Goal: Task Accomplishment & Management: Complete application form

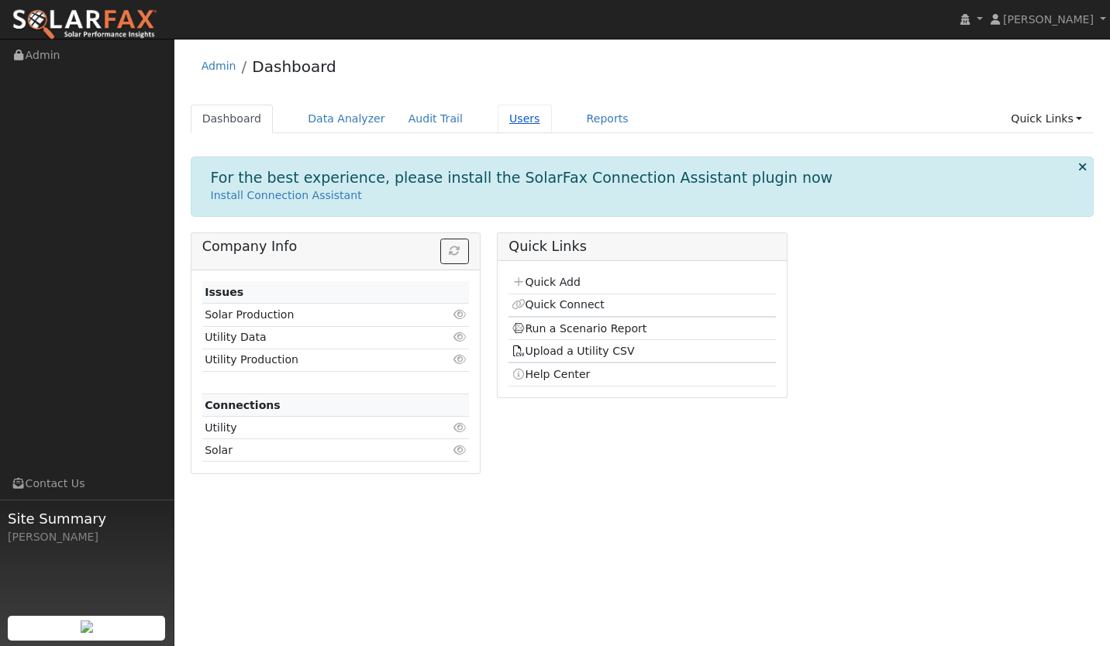
click at [497, 120] on link "Users" at bounding box center [524, 119] width 54 height 29
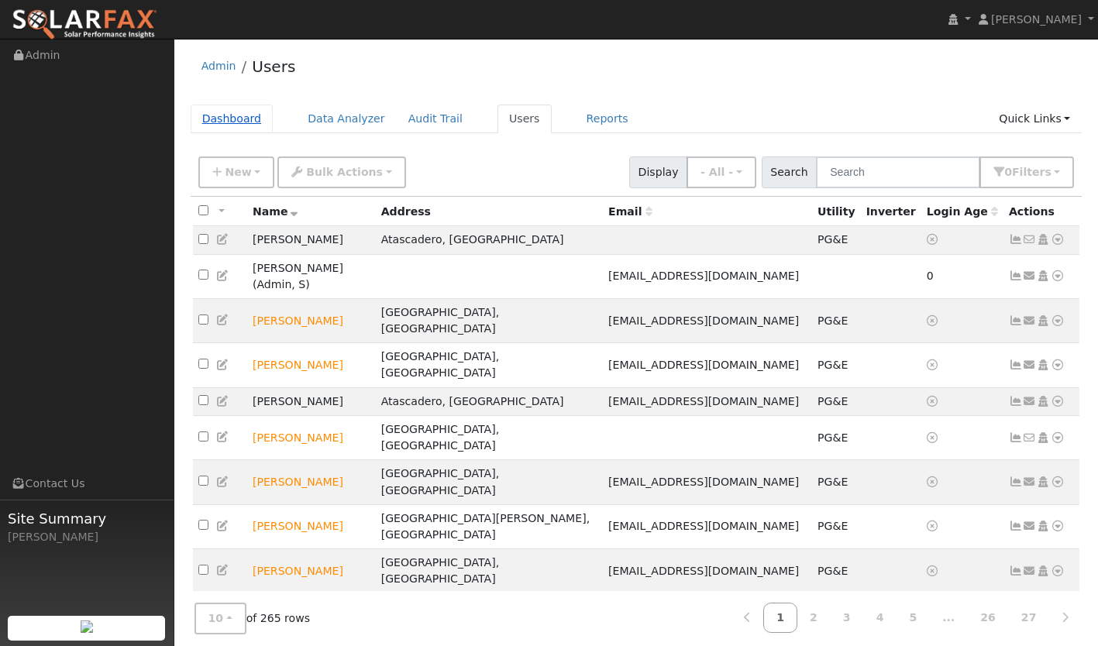
click at [231, 129] on link "Dashboard" at bounding box center [232, 119] width 83 height 29
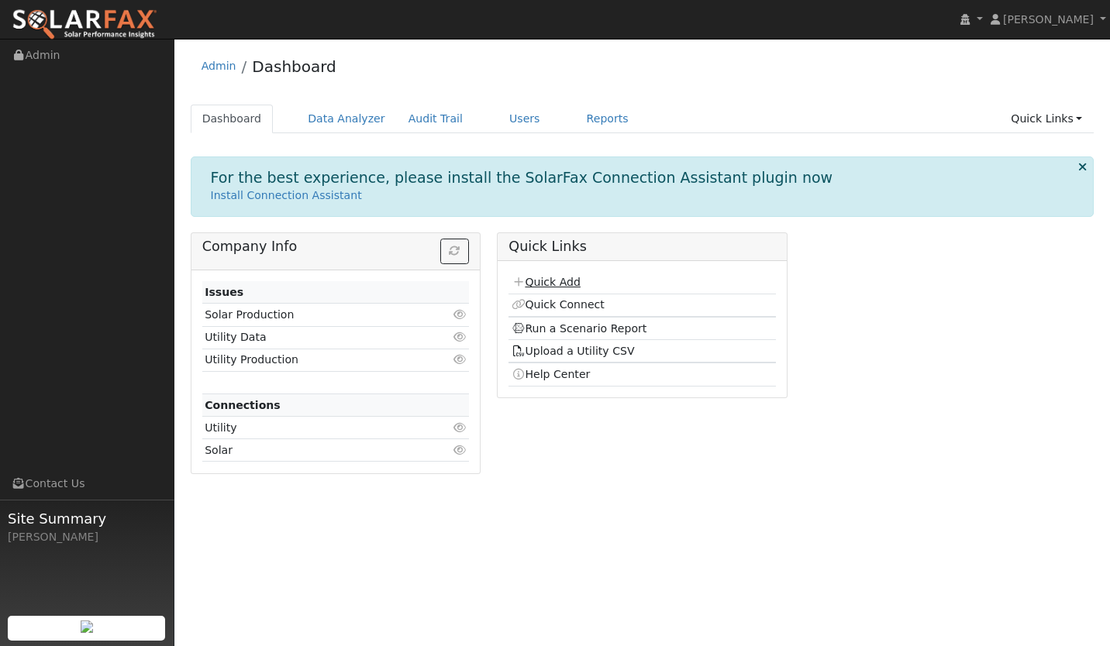
click at [541, 277] on link "Quick Add" at bounding box center [545, 282] width 69 height 12
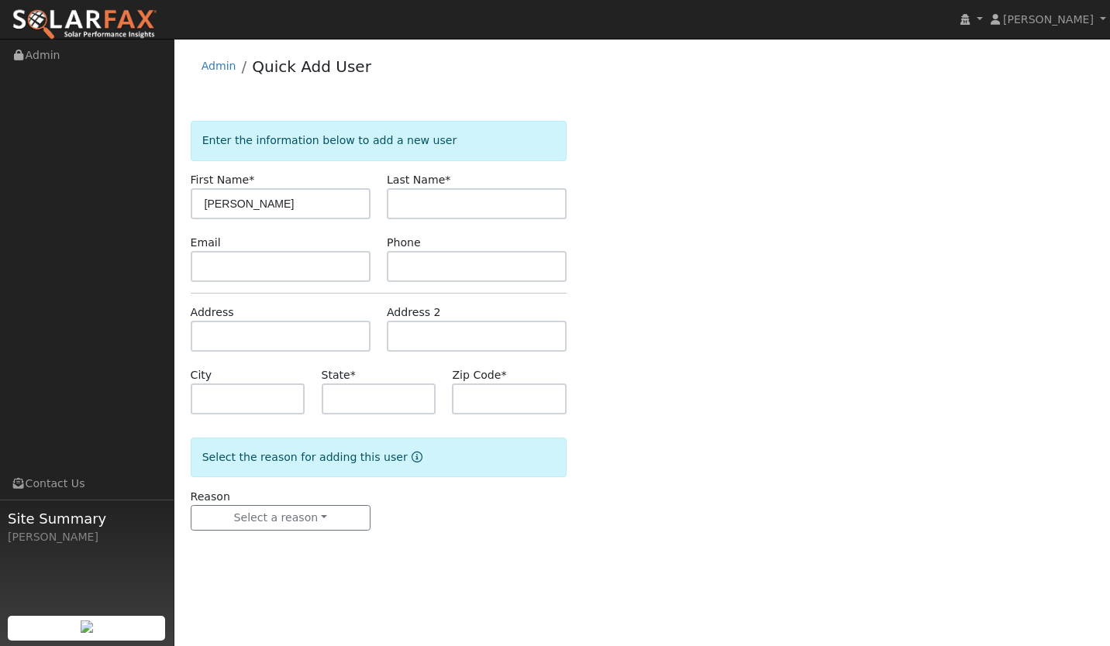
type input "Karen"
click at [445, 205] on input "text" at bounding box center [477, 203] width 180 height 31
type input "J"
type input "Haynes"
click at [315, 262] on input "text" at bounding box center [281, 266] width 180 height 31
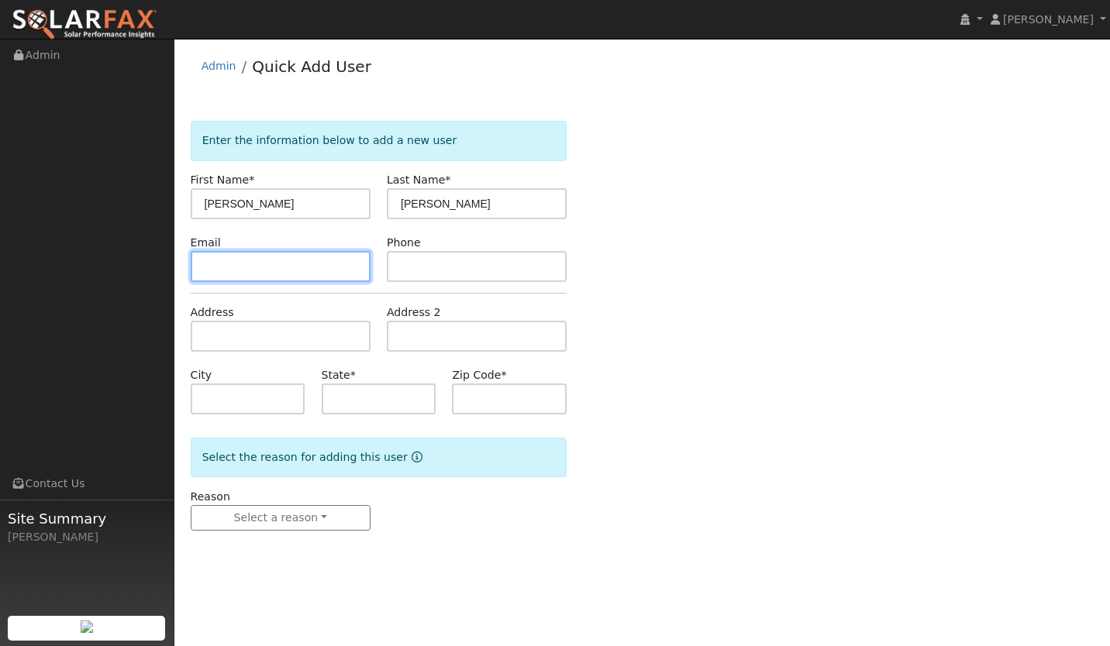
paste input "karenhaynes1@gmail.com"
type input "karenhaynes1@gmail.com"
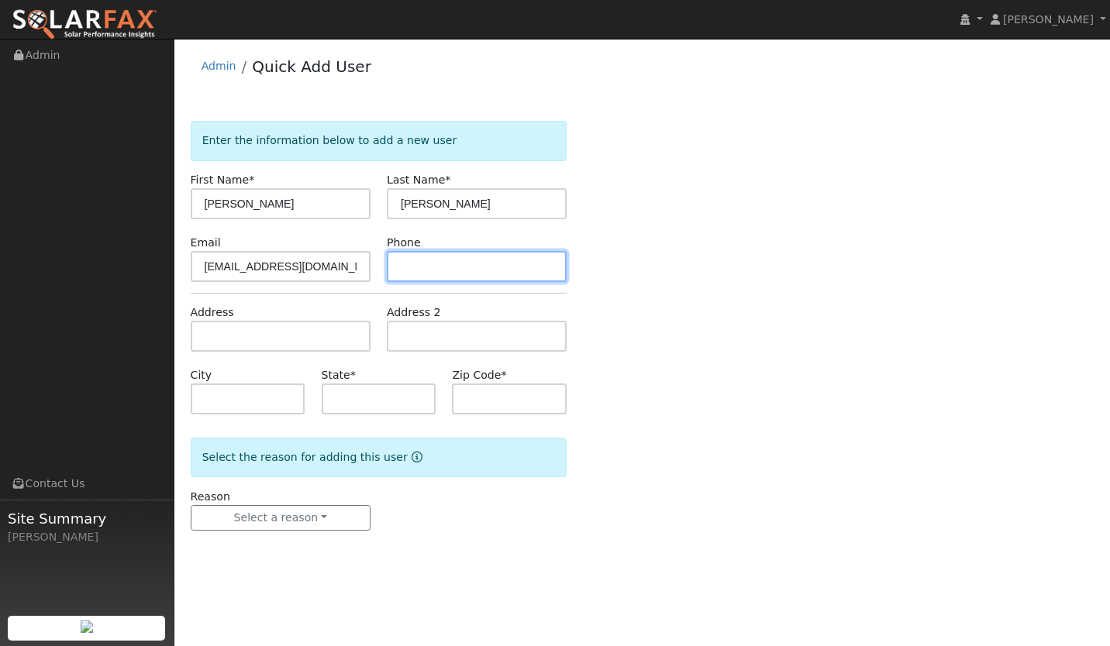
click at [460, 272] on input "text" at bounding box center [477, 266] width 180 height 31
paste input "805 441 8360"
type input "805 441 8360"
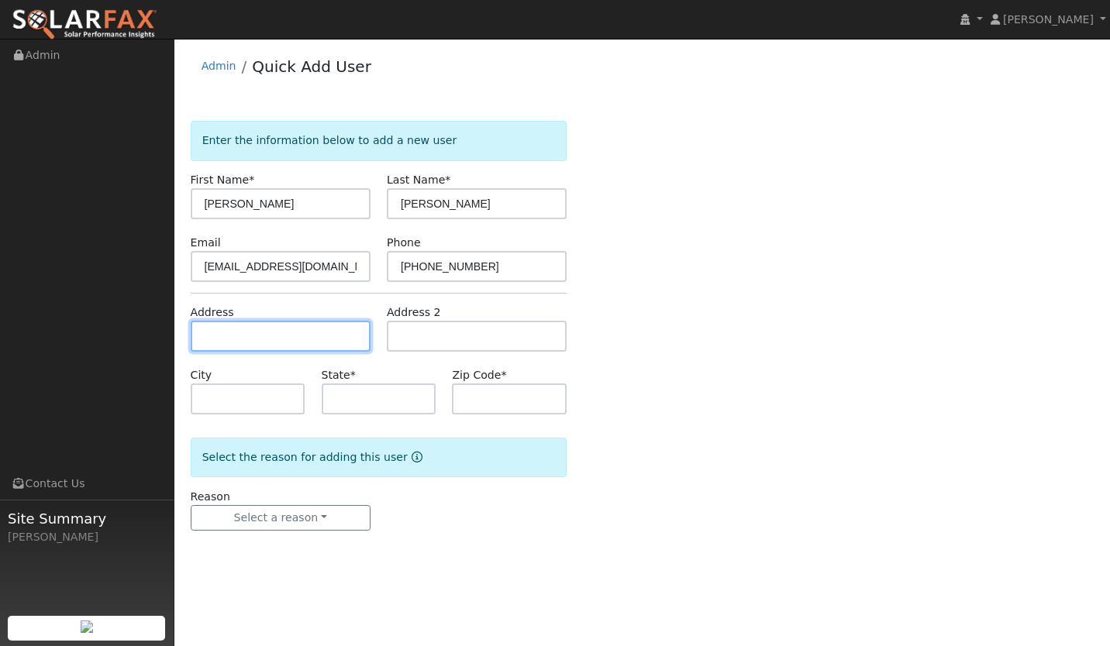
click at [287, 339] on input "text" at bounding box center [281, 336] width 180 height 31
paste input "760 San Luis Dr, San Luis Obispo, CA, USA"
type input "[STREET_ADDRESS][PERSON_NAME]"
type input "San Luis Obispo"
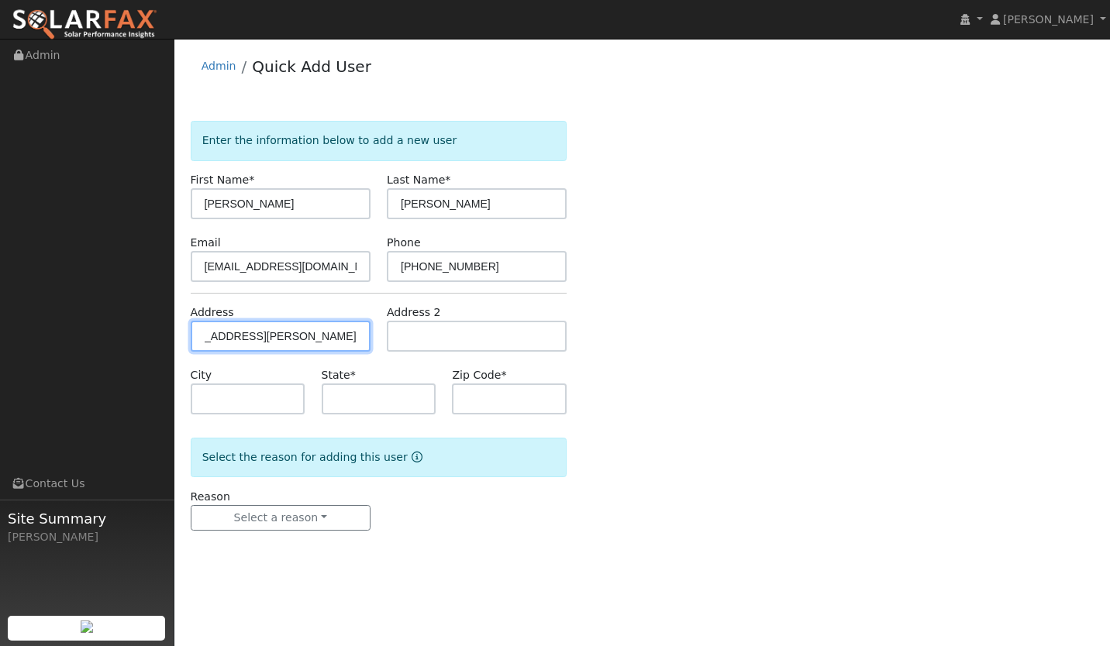
type input "CA"
type input "93401"
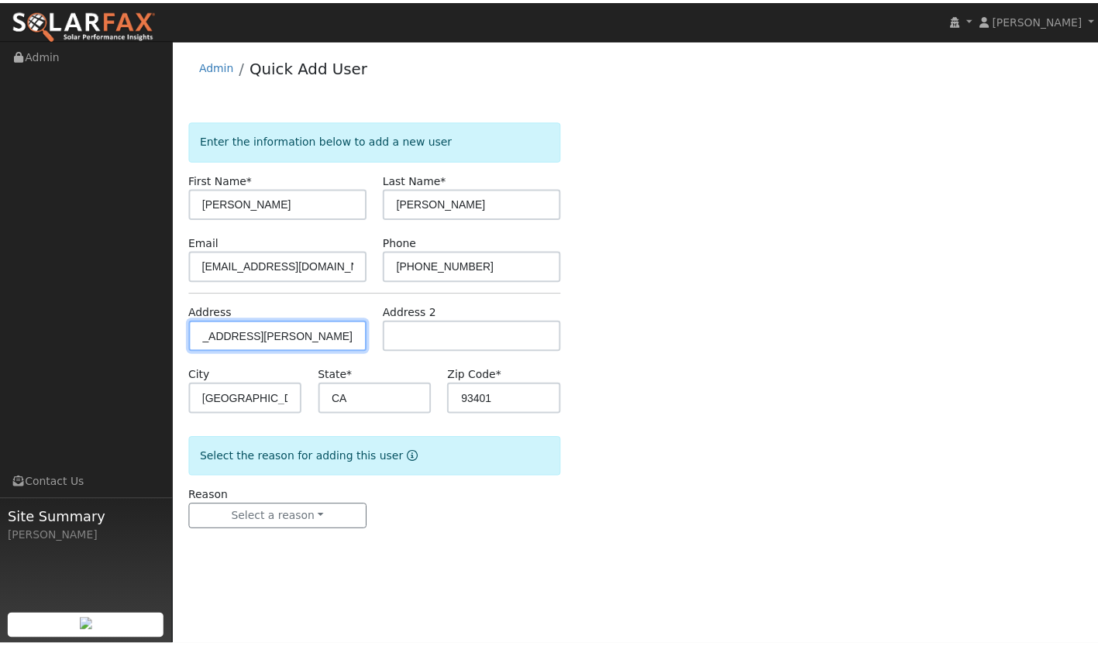
scroll to position [0, 0]
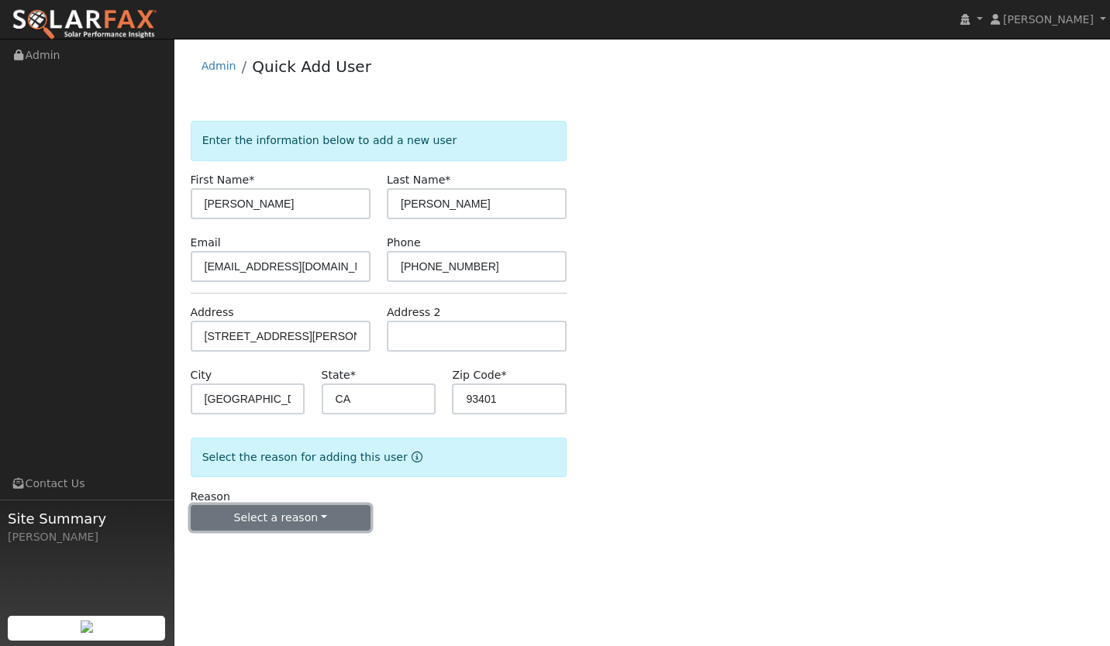
click at [289, 517] on button "Select a reason" at bounding box center [281, 518] width 180 height 26
click at [255, 549] on link "New lead" at bounding box center [276, 550] width 171 height 22
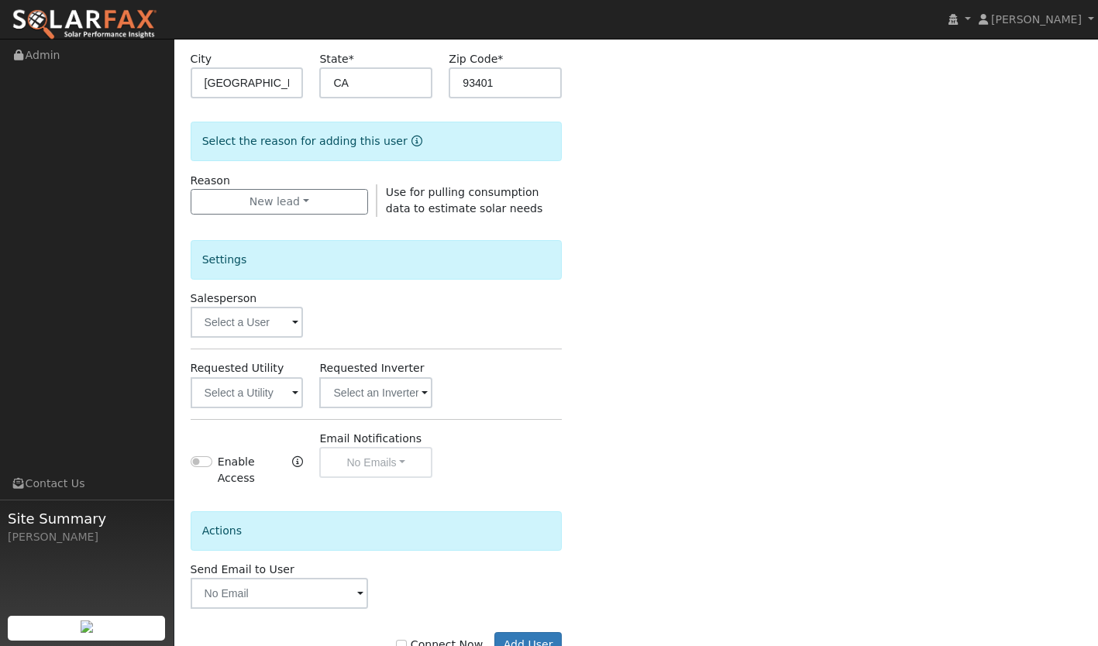
scroll to position [357, 0]
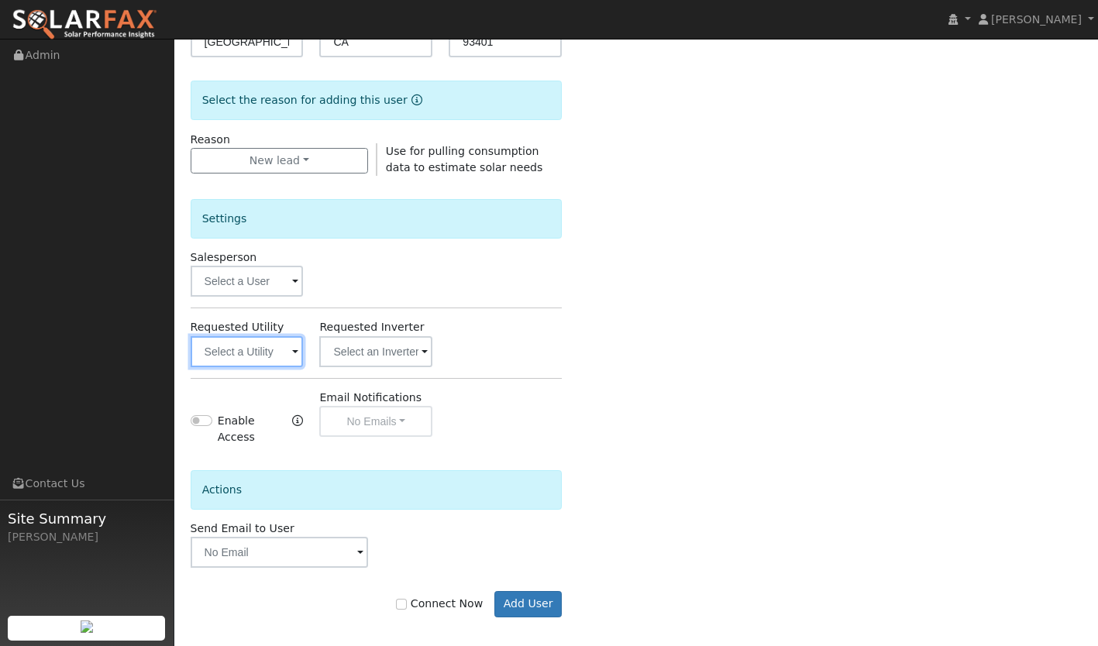
click at [270, 360] on input "text" at bounding box center [247, 351] width 113 height 31
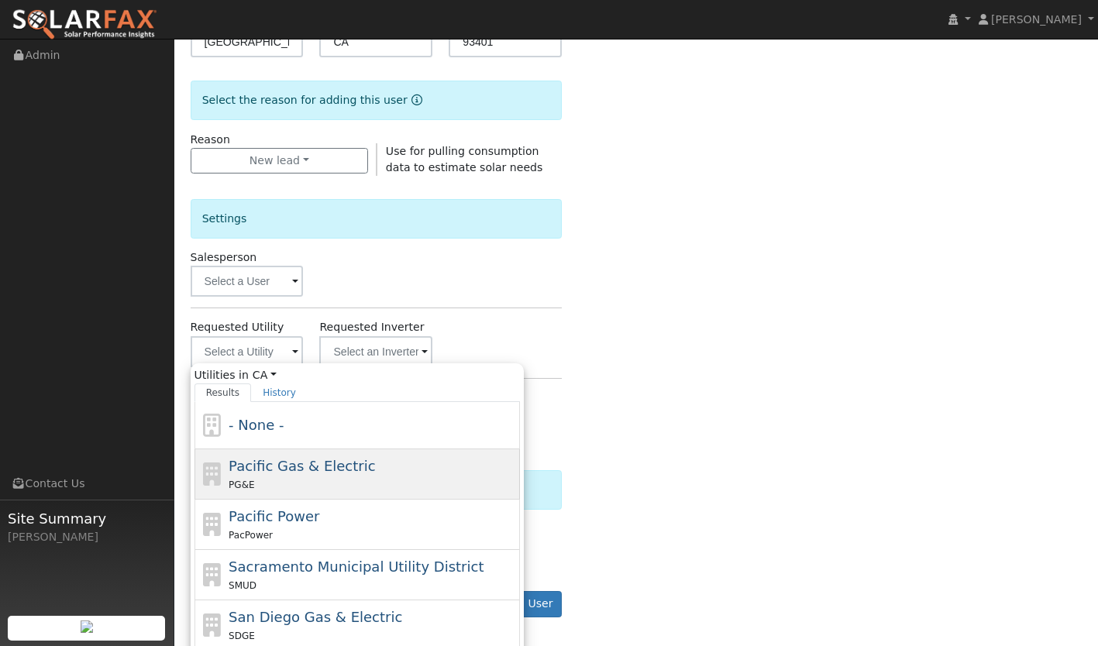
click at [274, 491] on div "PG&E" at bounding box center [372, 485] width 287 height 16
type input "Pacific Gas & Electric"
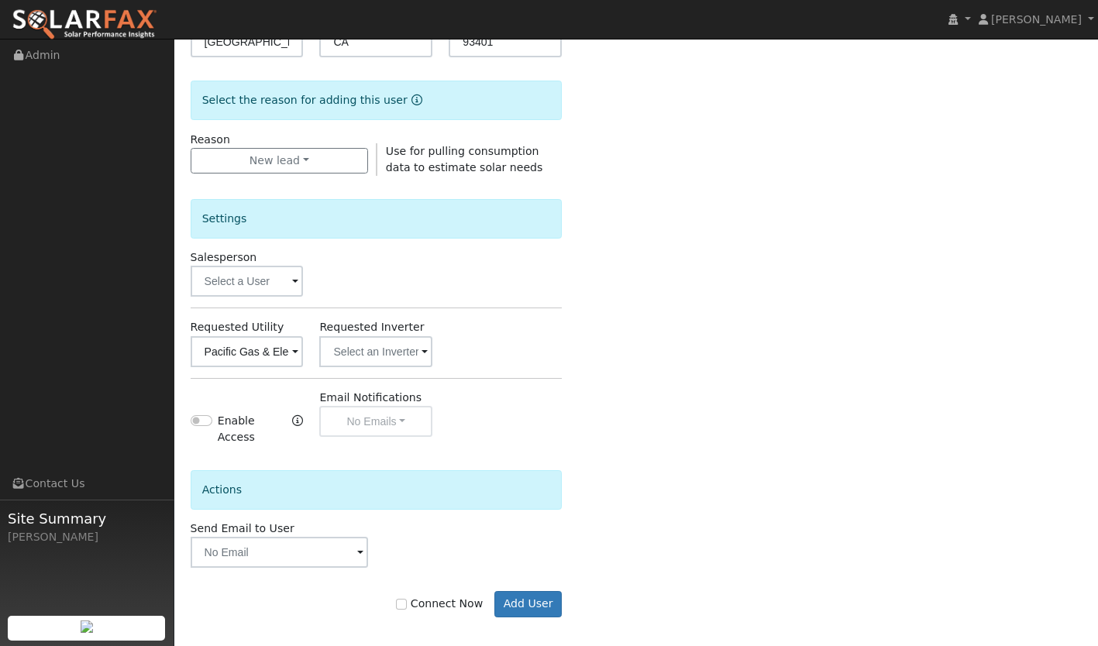
click at [445, 596] on label "Connect Now" at bounding box center [439, 604] width 87 height 16
click at [407, 599] on input "Connect Now" at bounding box center [401, 604] width 11 height 11
checkbox input "true"
click at [518, 591] on button "Add User" at bounding box center [527, 604] width 67 height 26
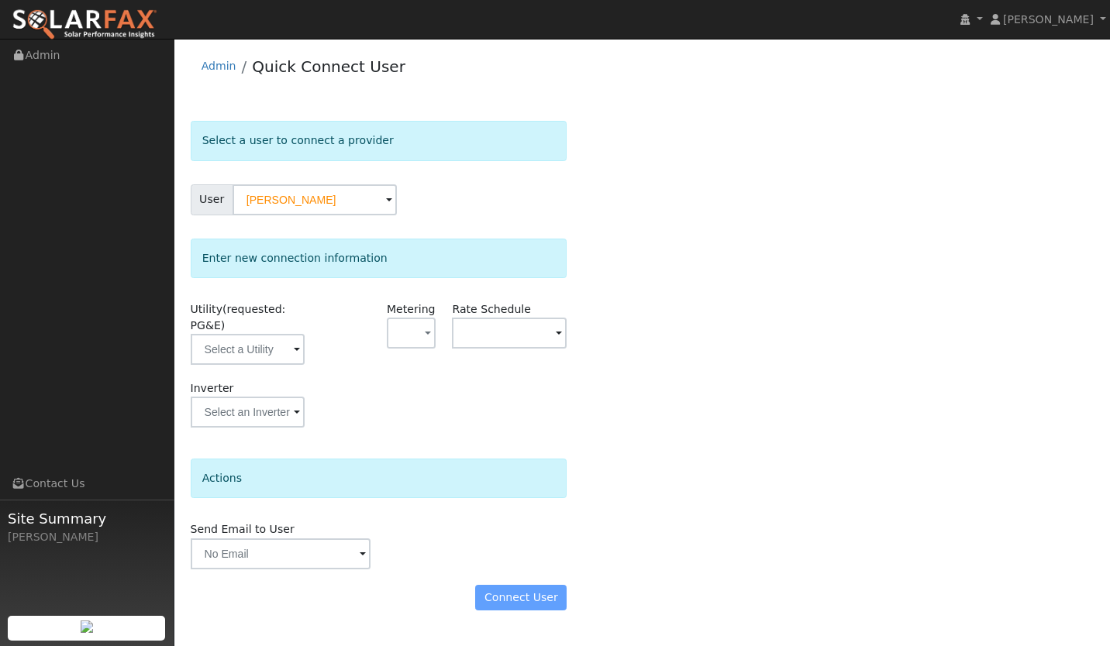
click at [294, 343] on span at bounding box center [297, 351] width 6 height 18
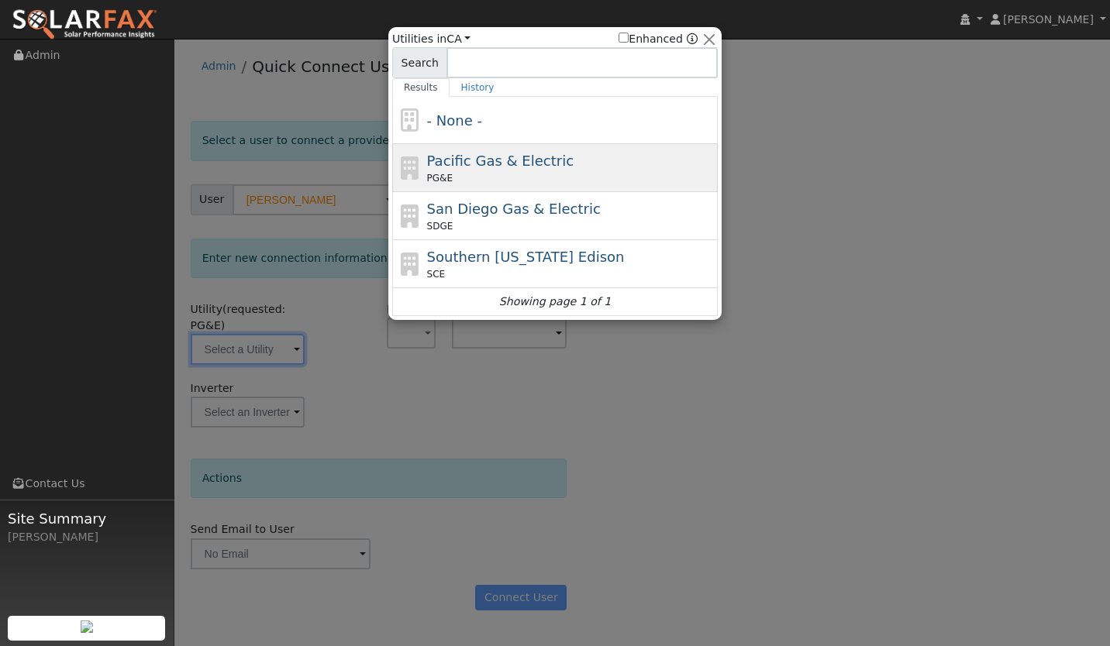
click at [441, 180] on span "PG&E" at bounding box center [440, 178] width 26 height 14
type input "PG&E"
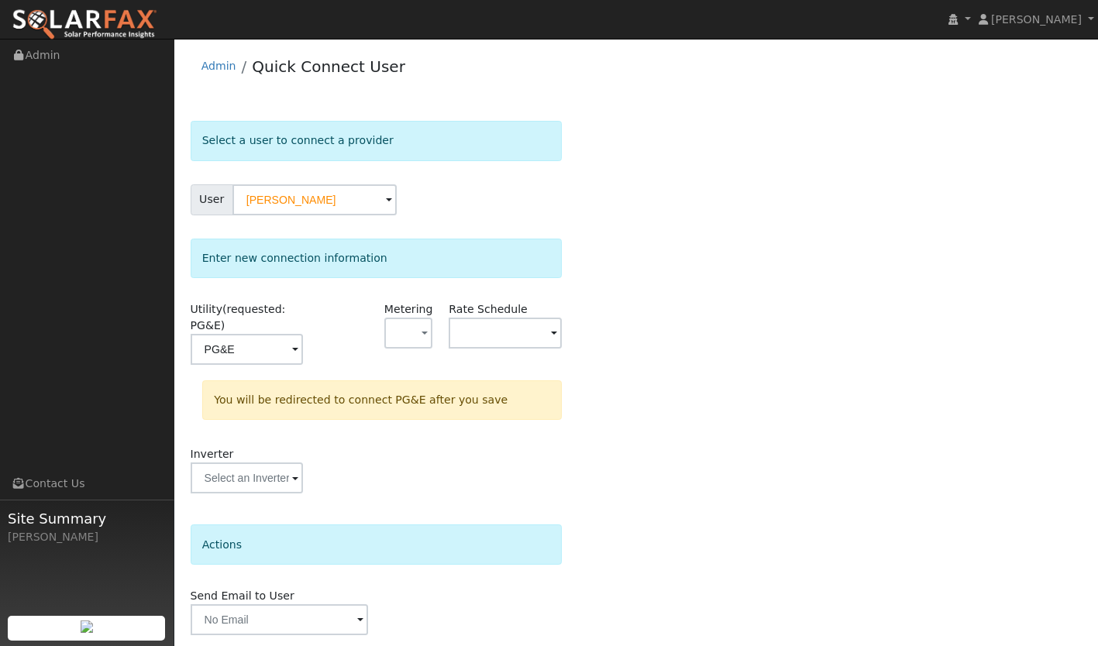
scroll to position [53, 0]
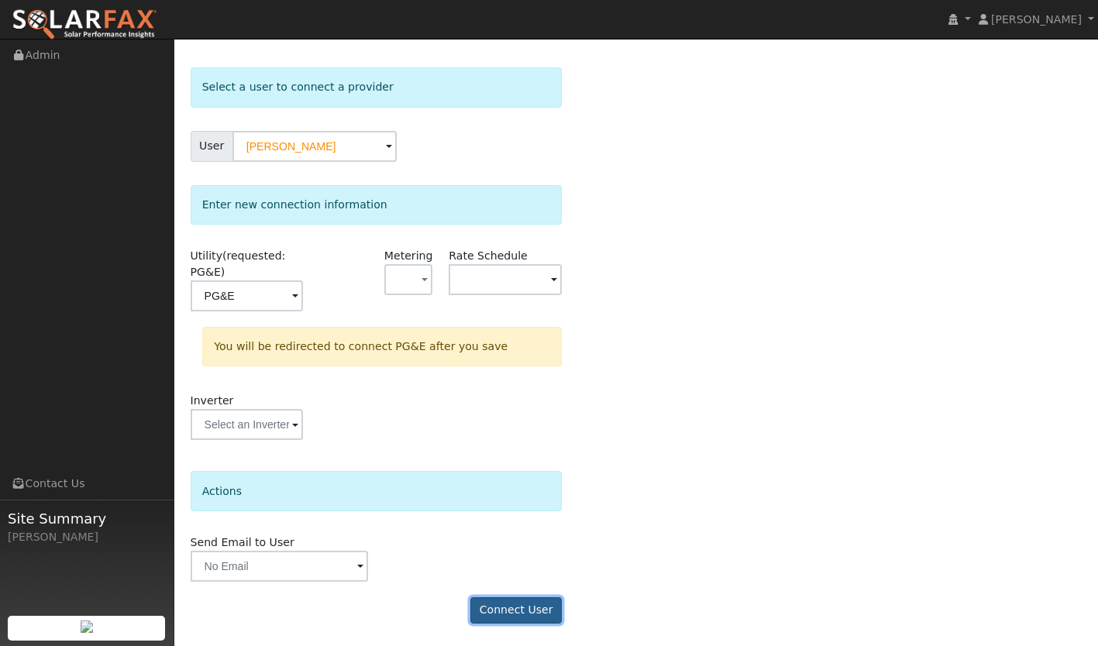
click at [518, 614] on button "Connect User" at bounding box center [515, 610] width 91 height 26
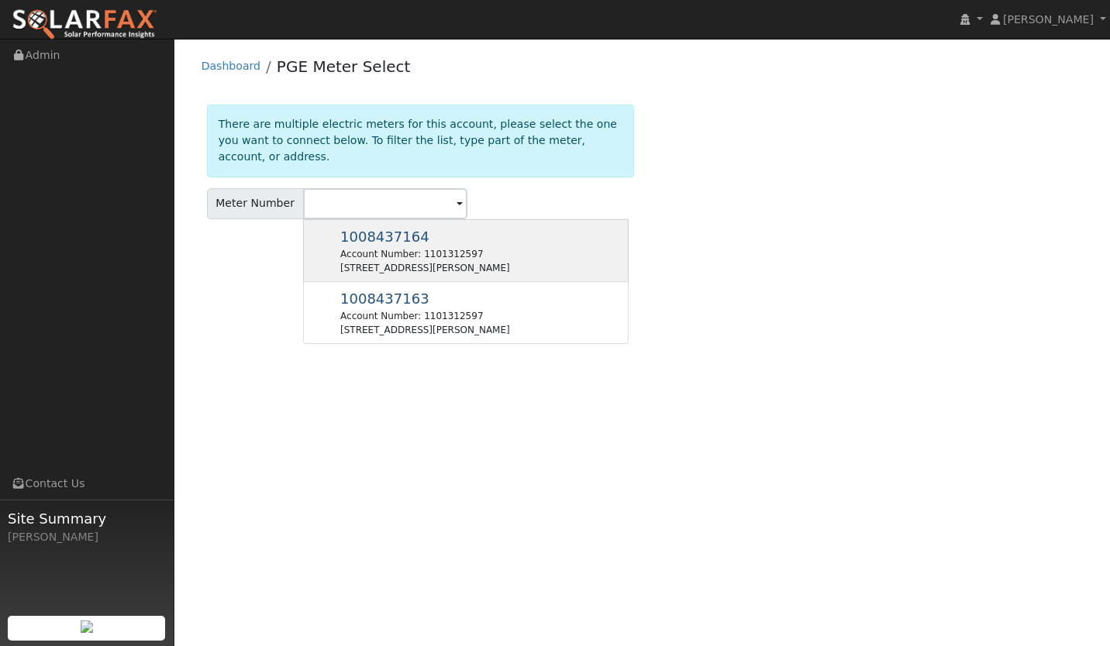
click at [472, 247] on div "Account Number: 1101312597" at bounding box center [425, 254] width 170 height 14
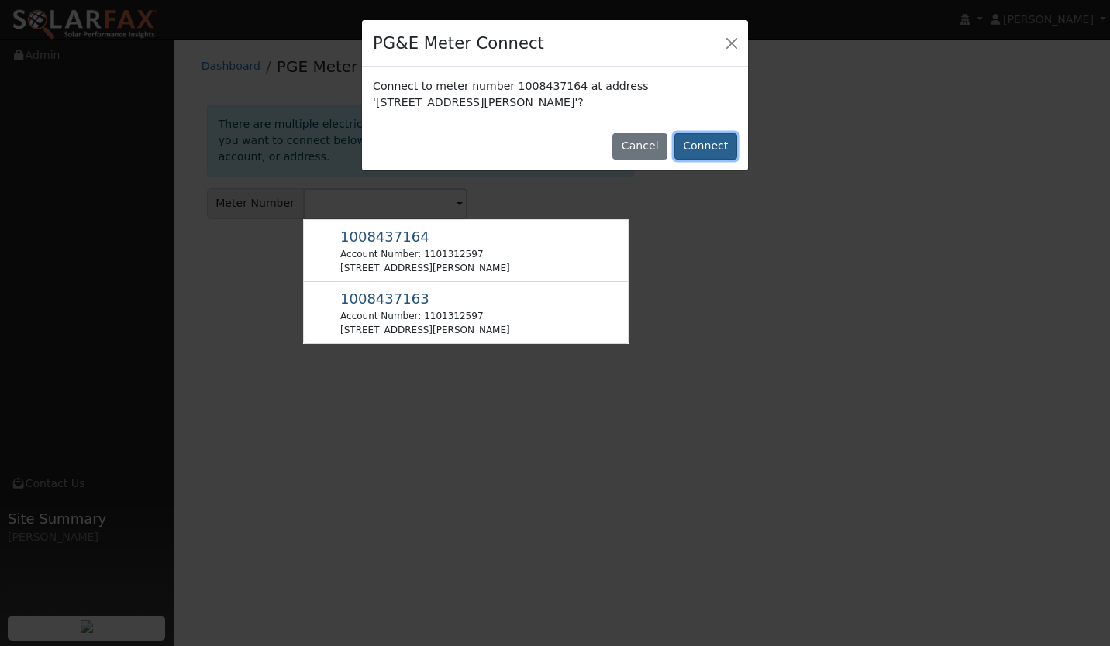
click at [700, 150] on button "Connect" at bounding box center [705, 146] width 63 height 26
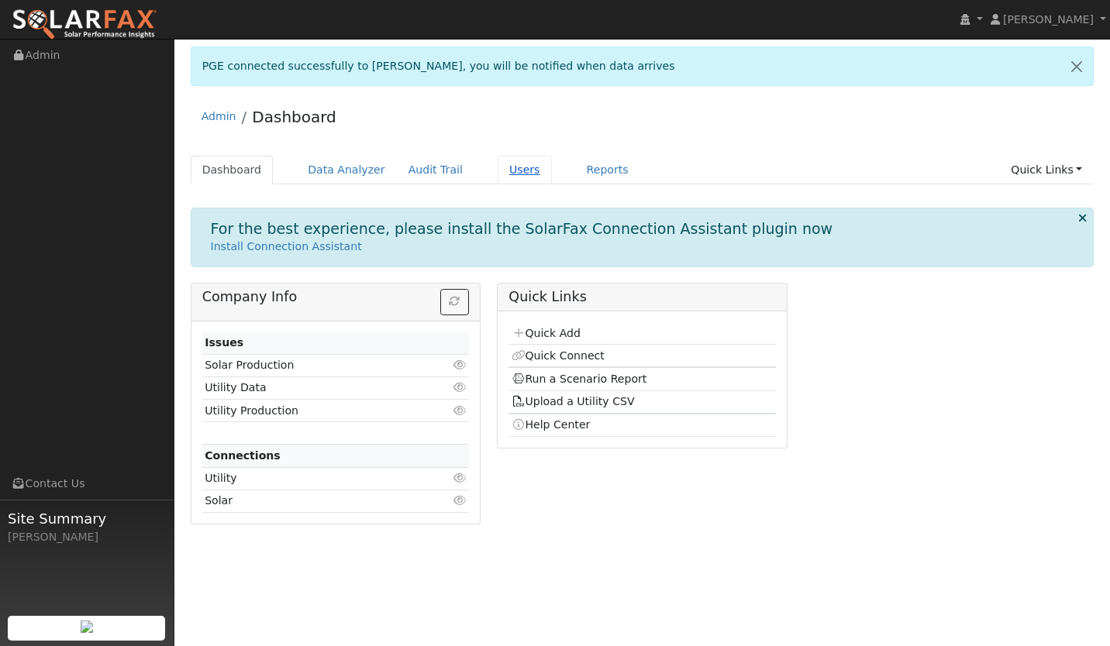
click at [497, 170] on link "Users" at bounding box center [524, 170] width 54 height 29
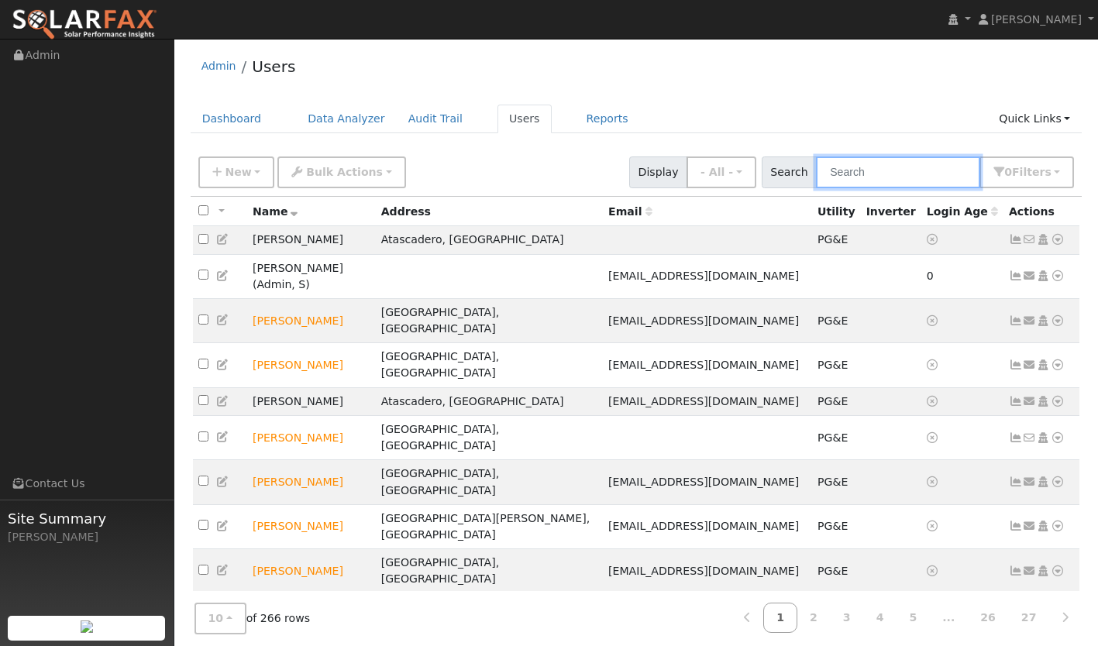
click at [879, 162] on input "text" at bounding box center [898, 173] width 164 height 32
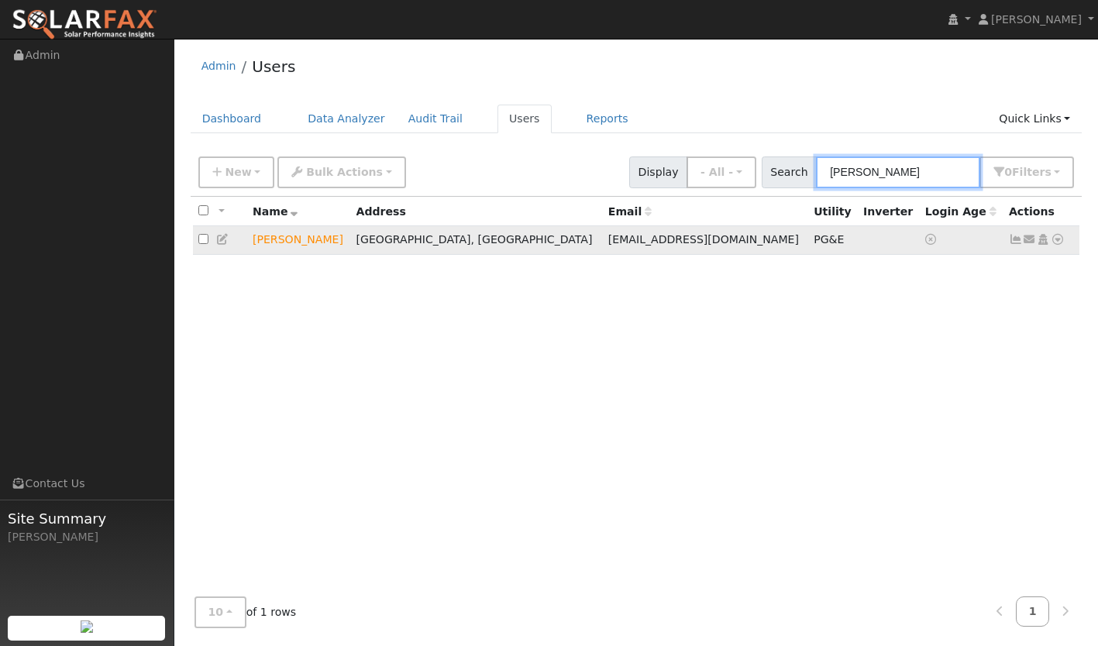
type input "karen hay"
click at [1017, 243] on icon at bounding box center [1016, 239] width 14 height 11
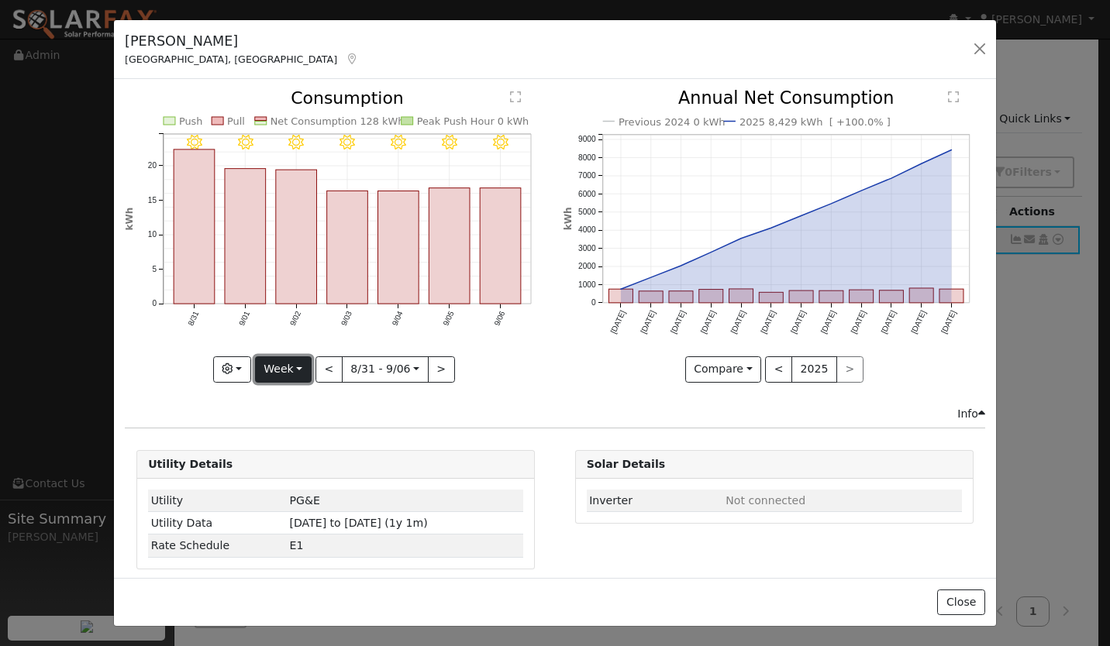
click at [259, 372] on button "Week" at bounding box center [283, 369] width 57 height 26
click at [283, 466] on link "Year" at bounding box center [310, 467] width 108 height 22
type input "2024-09-01"
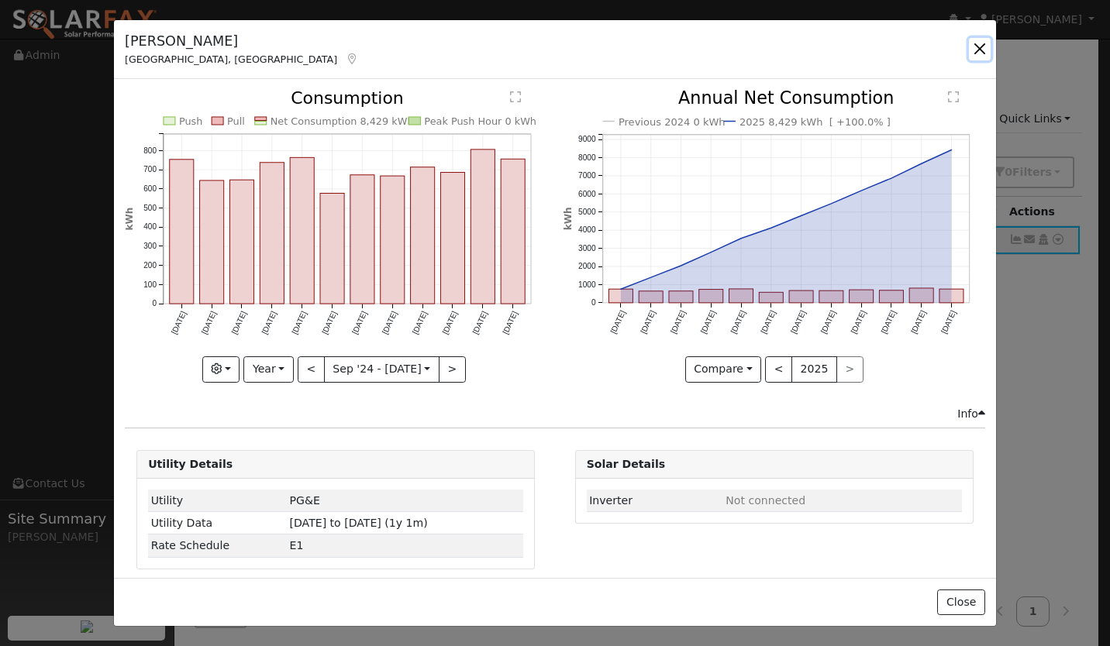
click at [972, 54] on button "button" at bounding box center [980, 49] width 22 height 22
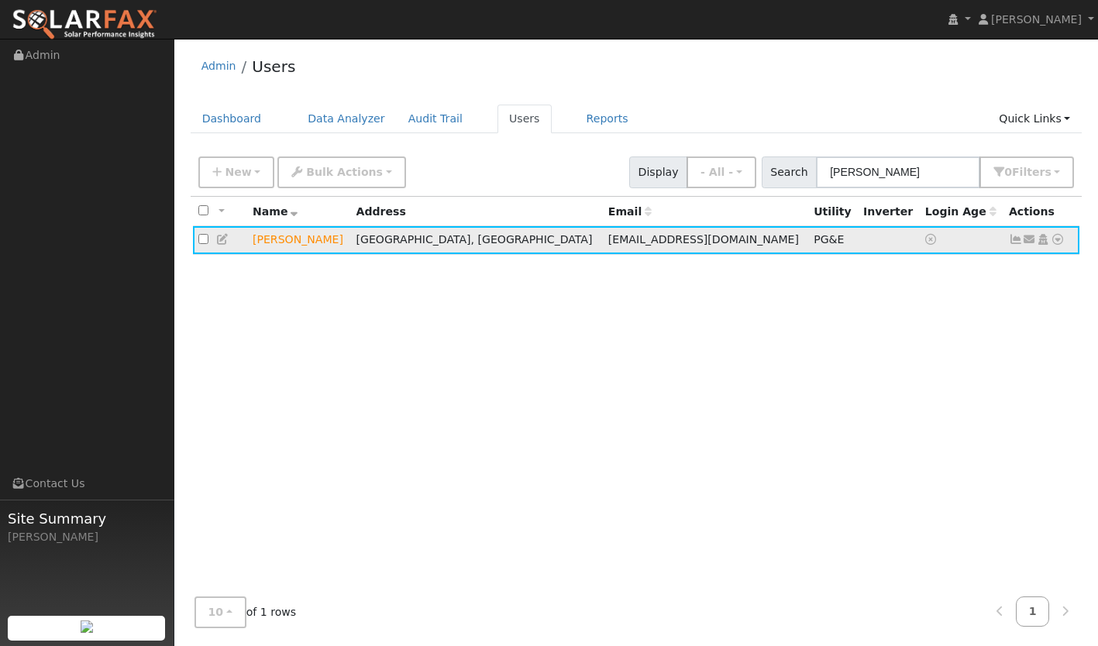
click at [1058, 241] on icon at bounding box center [1058, 239] width 14 height 11
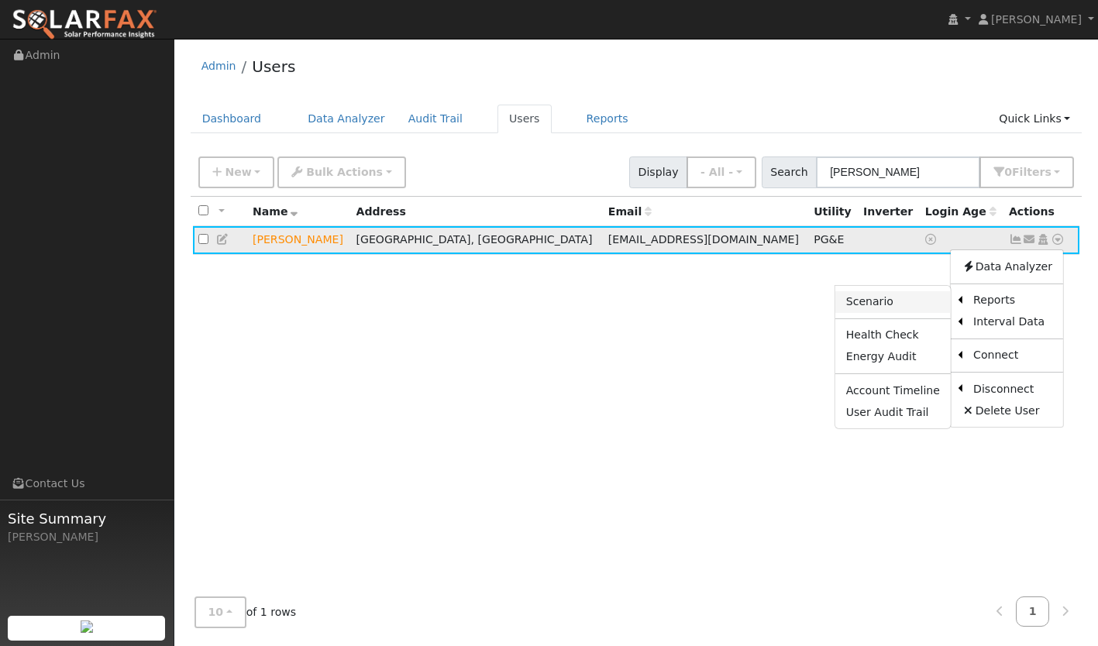
click at [909, 304] on link "Scenario" at bounding box center [892, 302] width 115 height 22
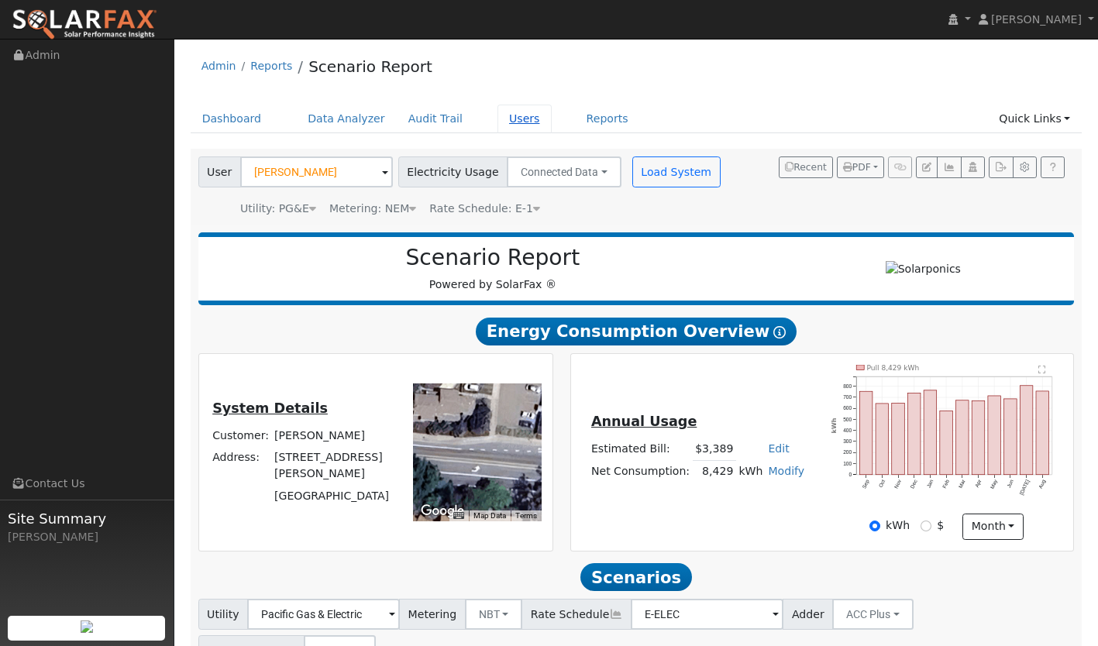
click at [504, 114] on link "Users" at bounding box center [524, 119] width 54 height 29
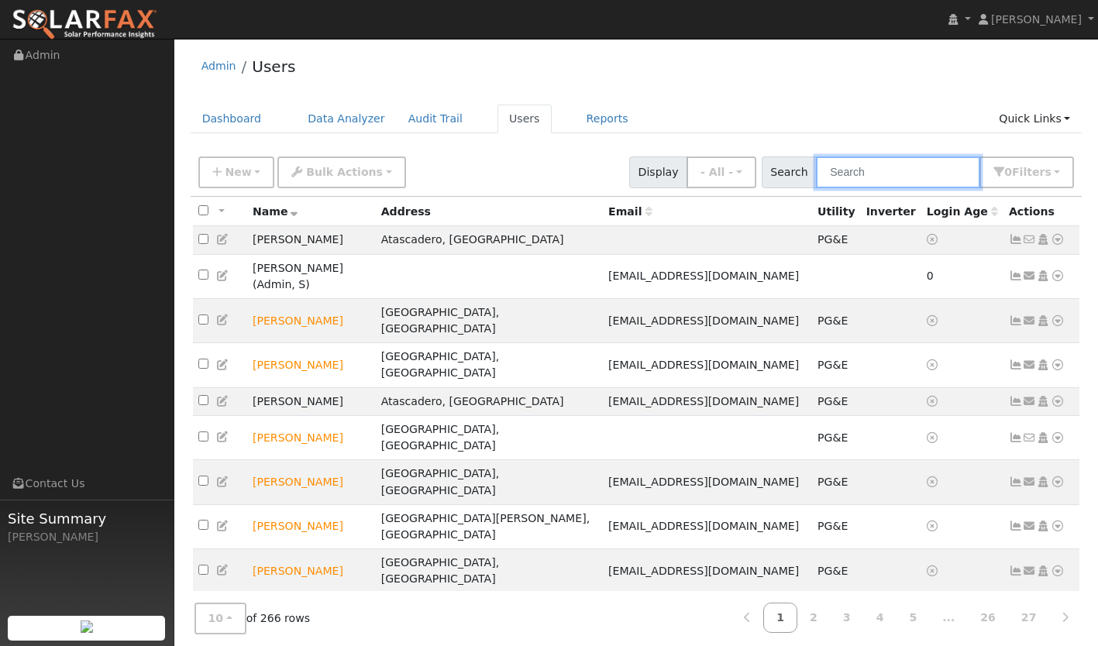
click at [890, 168] on input "text" at bounding box center [898, 173] width 164 height 32
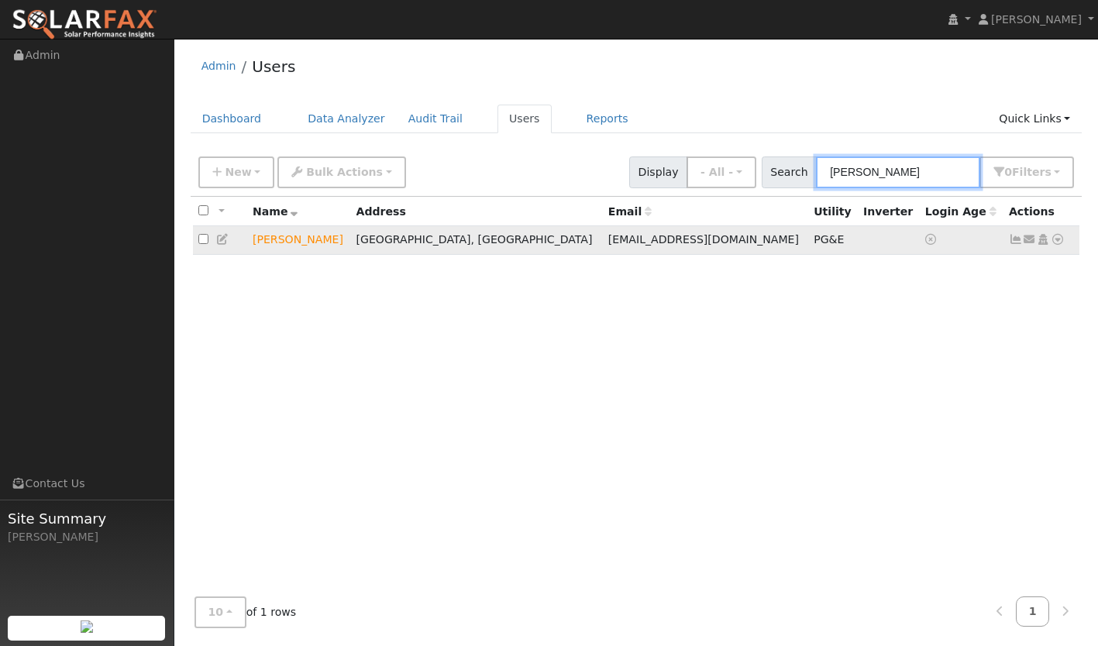
type input "karen haynes"
click at [1013, 239] on icon at bounding box center [1016, 239] width 14 height 11
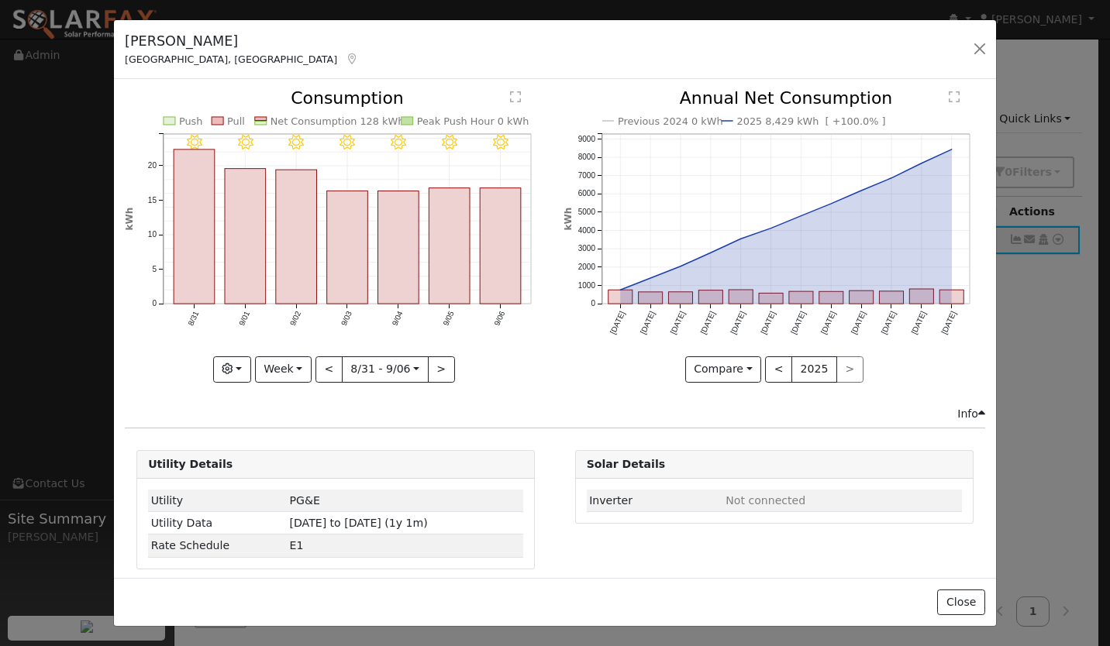
click at [962, 410] on div "Info" at bounding box center [971, 414] width 28 height 16
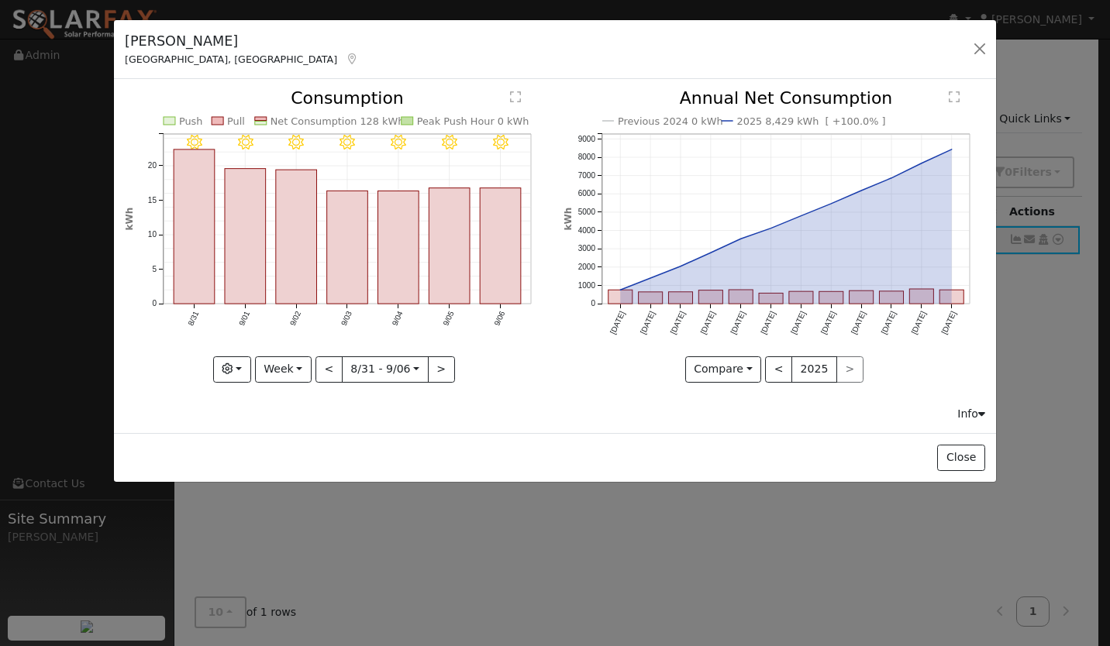
click at [962, 410] on div "Info" at bounding box center [971, 414] width 28 height 16
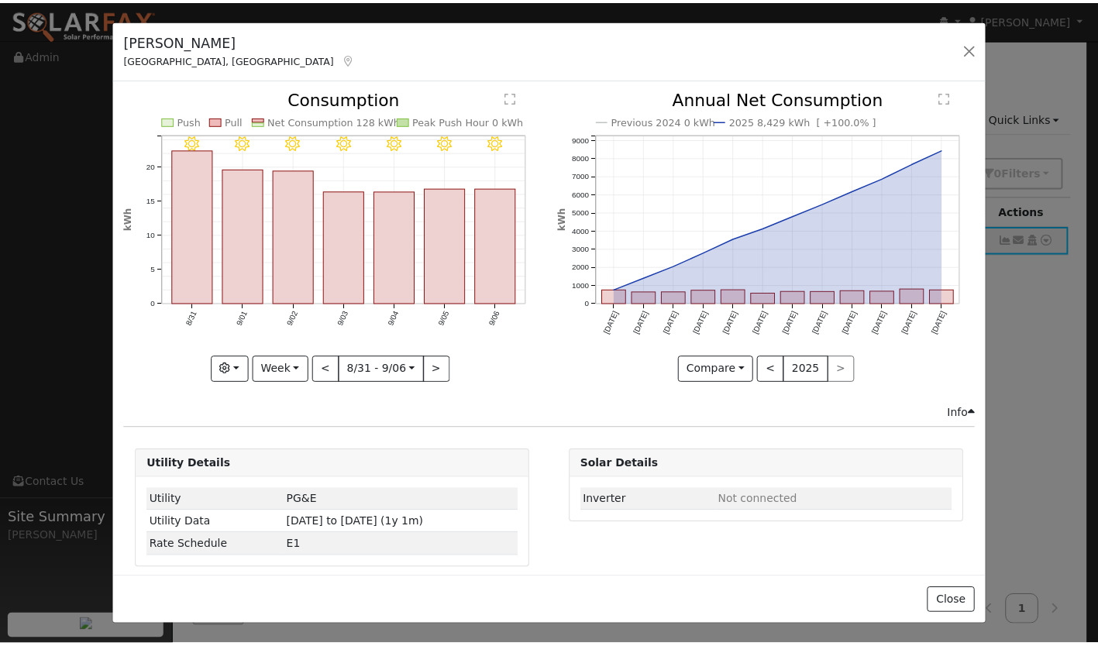
scroll to position [9, 0]
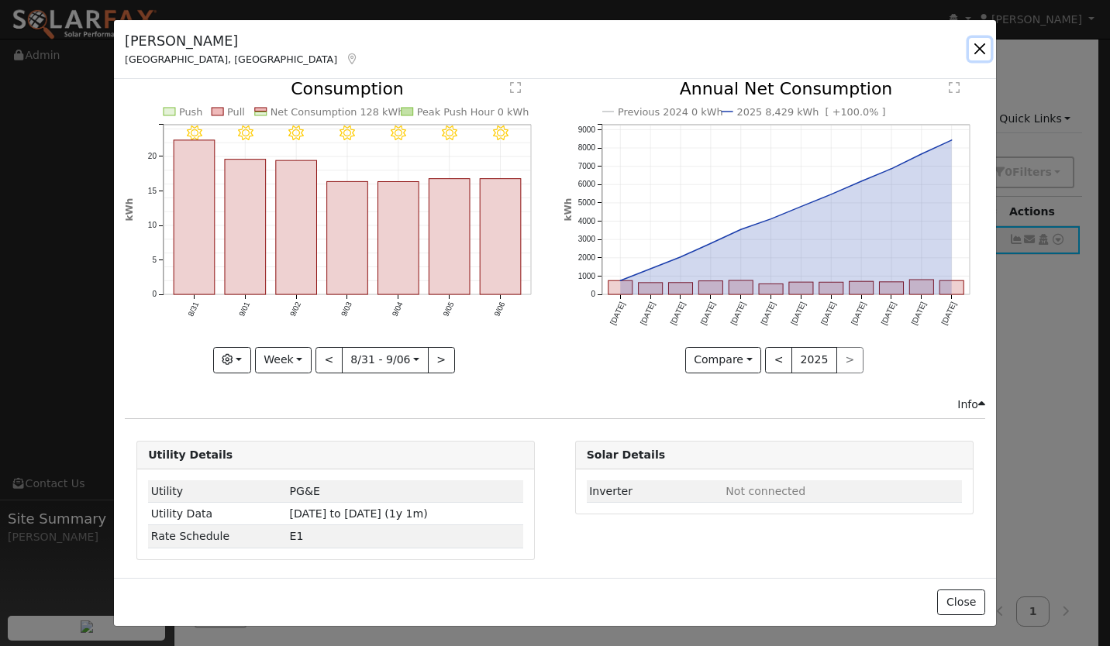
click at [986, 45] on button "button" at bounding box center [980, 49] width 22 height 22
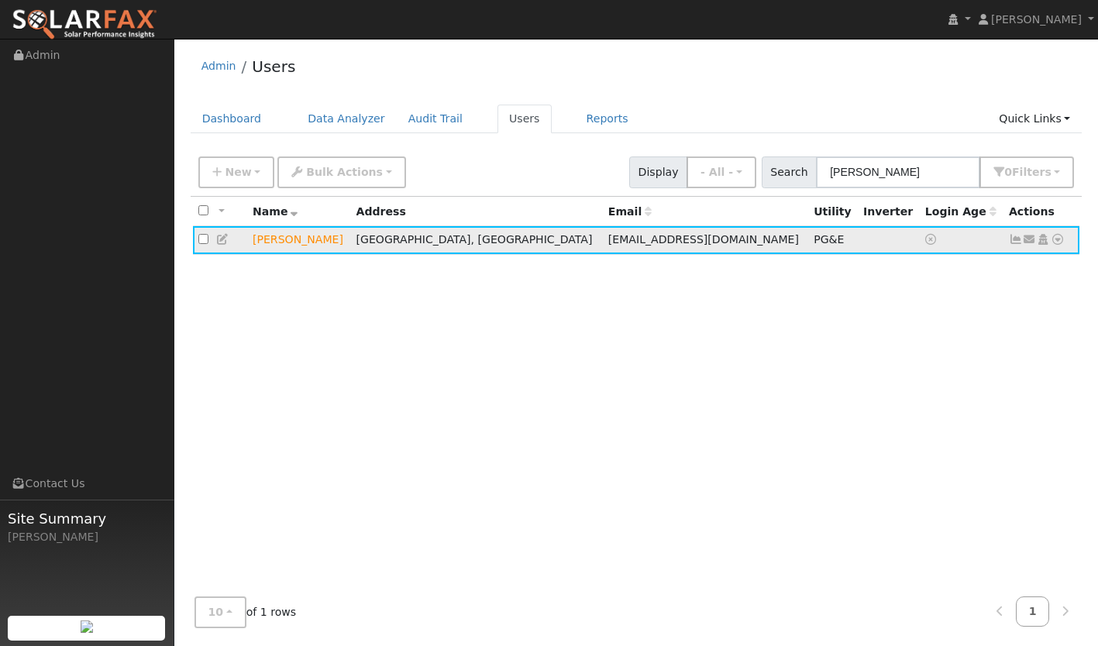
click at [1057, 239] on icon at bounding box center [1058, 239] width 14 height 11
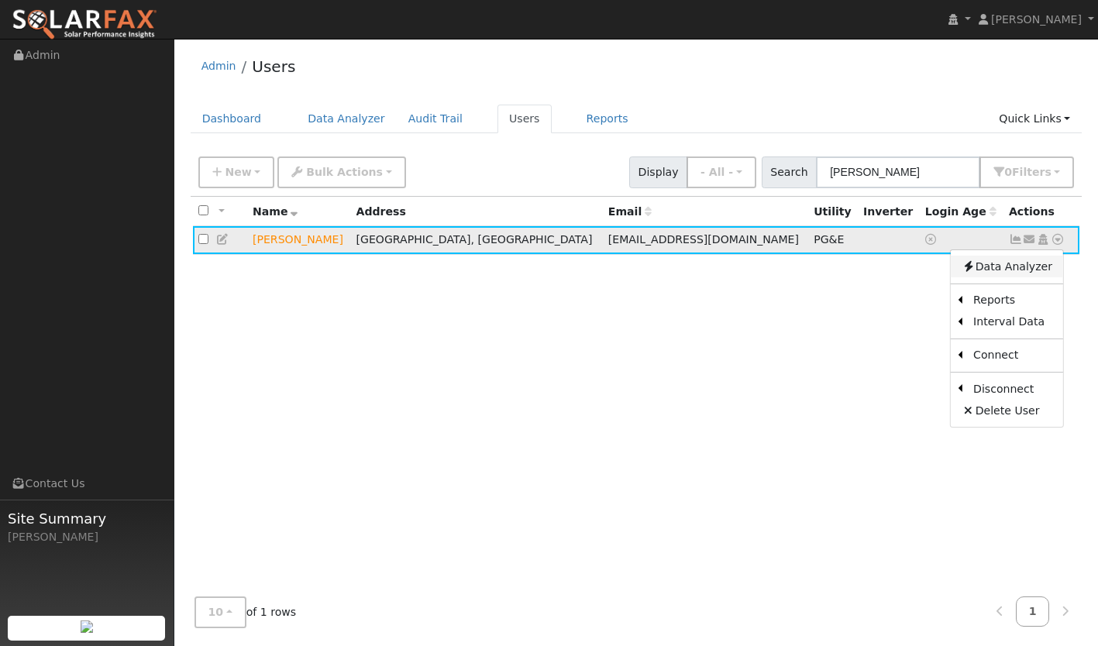
click at [989, 276] on link "Data Analyzer" at bounding box center [1007, 267] width 112 height 22
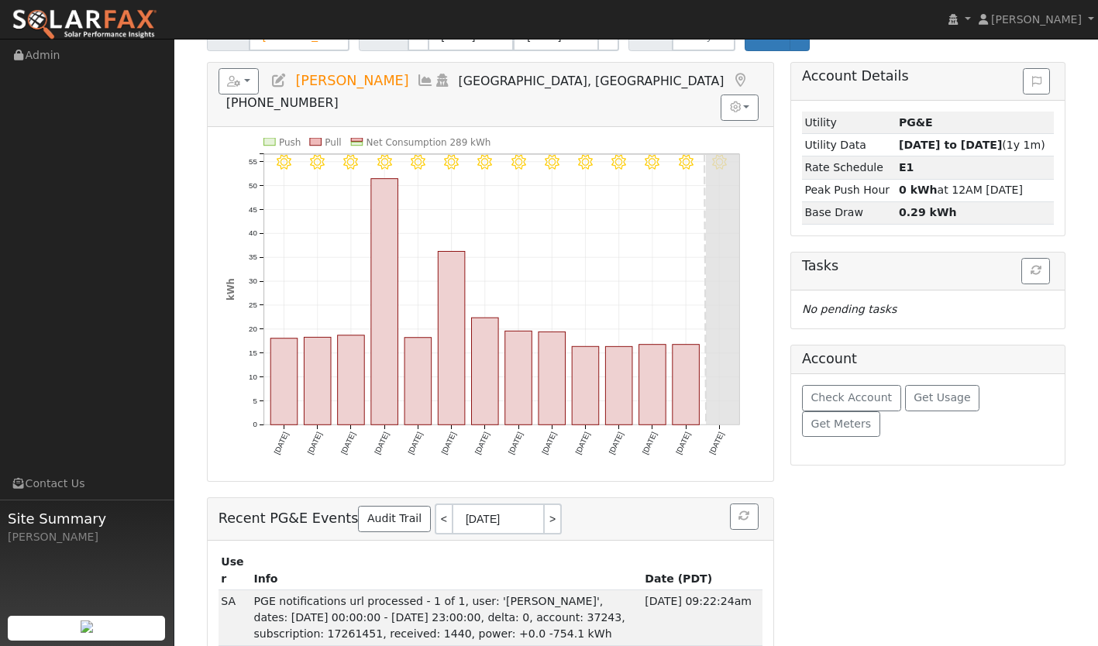
scroll to position [129, 0]
click at [871, 417] on span "Get Meters" at bounding box center [841, 423] width 60 height 12
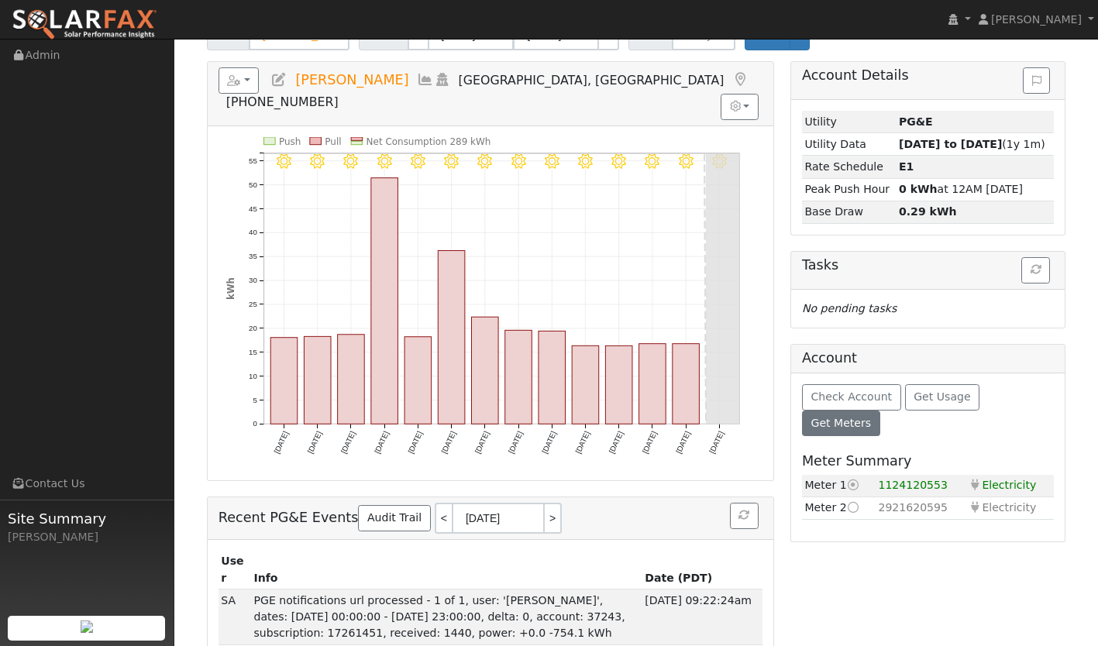
click at [850, 502] on icon at bounding box center [854, 507] width 14 height 11
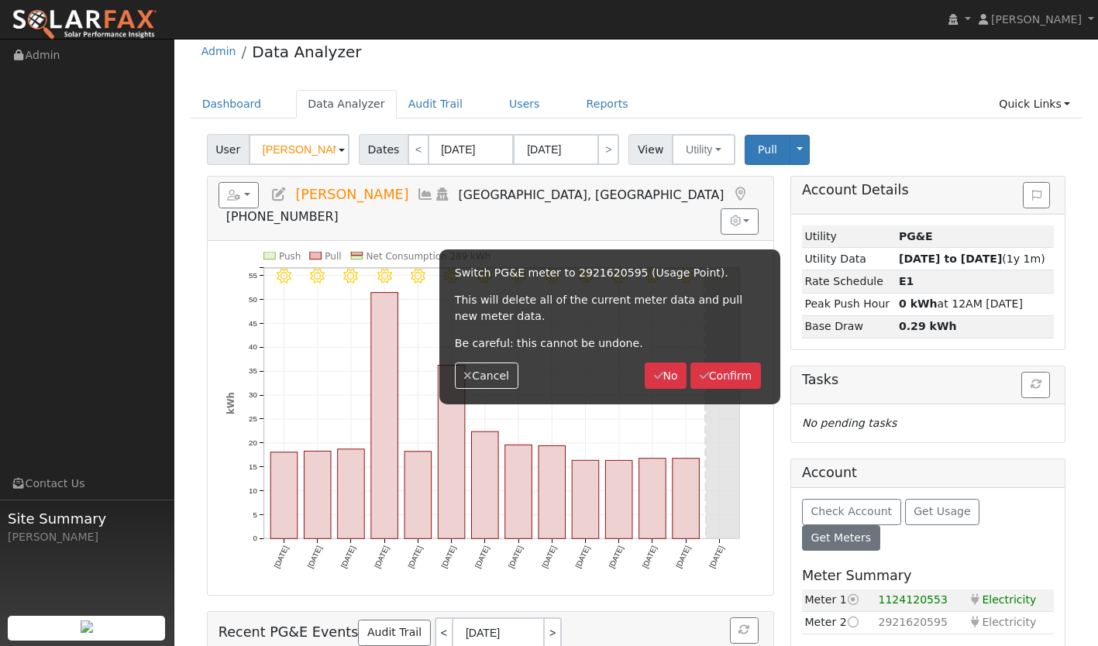
scroll to position [0, 0]
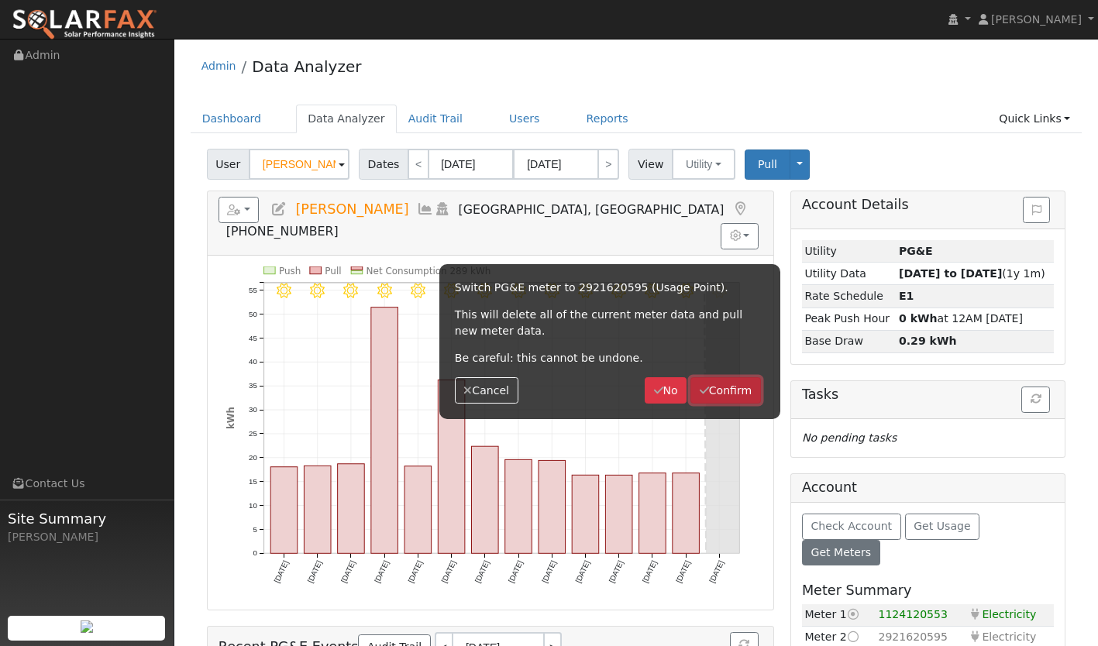
click at [718, 394] on button "Confirm" at bounding box center [725, 390] width 71 height 26
